Goal: Navigation & Orientation: Understand site structure

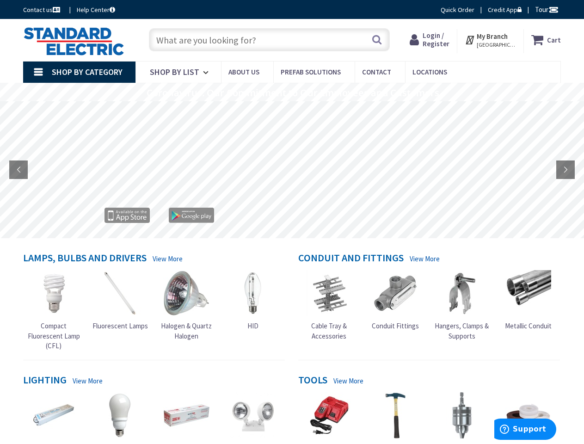
click at [292, 222] on rs-layer at bounding box center [292, 170] width 584 height 137
click at [545, 9] on span "Tour" at bounding box center [547, 9] width 24 height 9
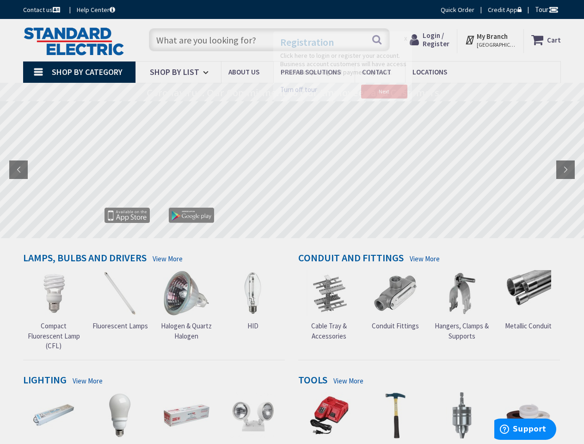
click at [553, 9] on div at bounding box center [292, 222] width 584 height 444
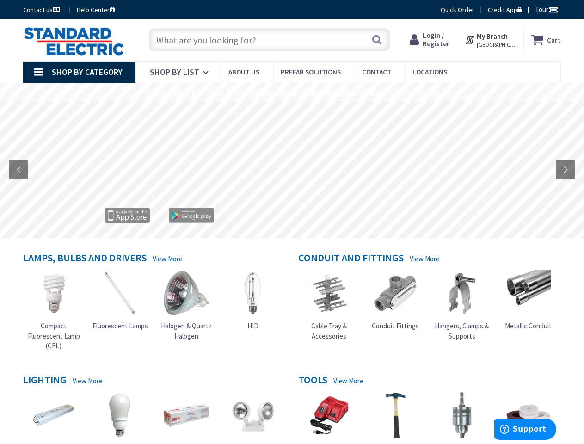
click at [491, 40] on strong "My Branch" at bounding box center [492, 36] width 31 height 9
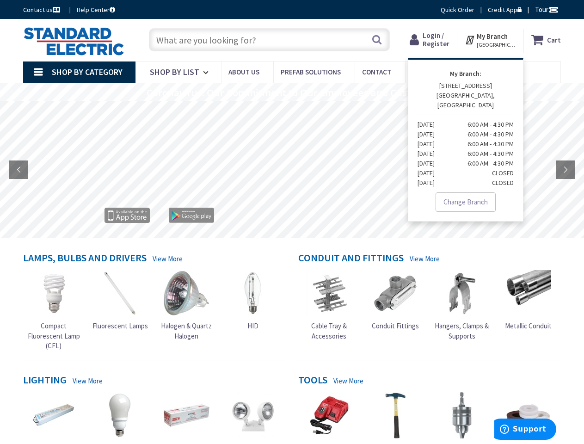
click at [79, 72] on span "Shop By Category" at bounding box center [87, 72] width 71 height 11
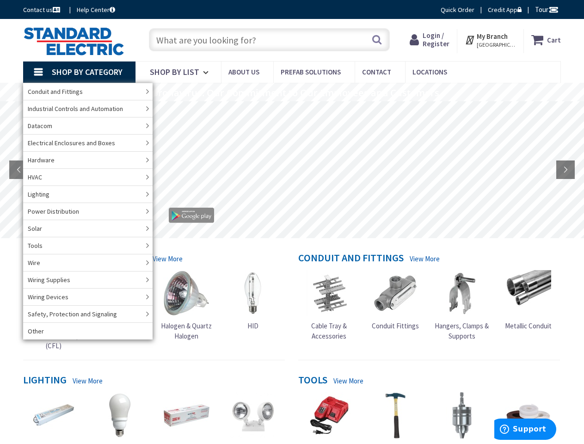
click at [292, 92] on rs-layer "Coronavirus: Our Commitment to Our Employees and Customers" at bounding box center [293, 93] width 293 height 10
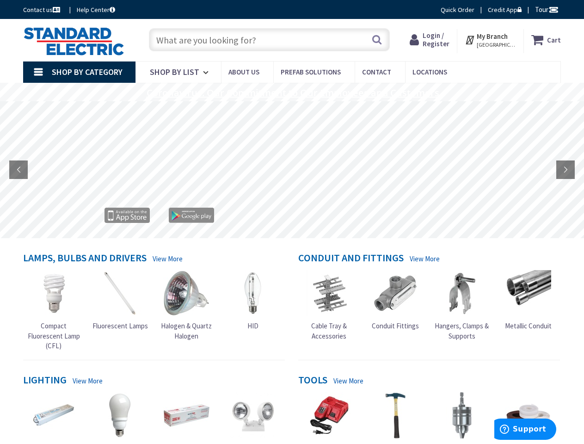
click at [291, 93] on rs-layer "Coronavirus: Our Commitment to Our Employees and Customers" at bounding box center [293, 93] width 293 height 10
click at [292, 170] on rs-layer at bounding box center [292, 170] width 584 height 137
click at [19, 170] on rs-arrow at bounding box center [18, 169] width 19 height 19
